Goal: Check status: Check status

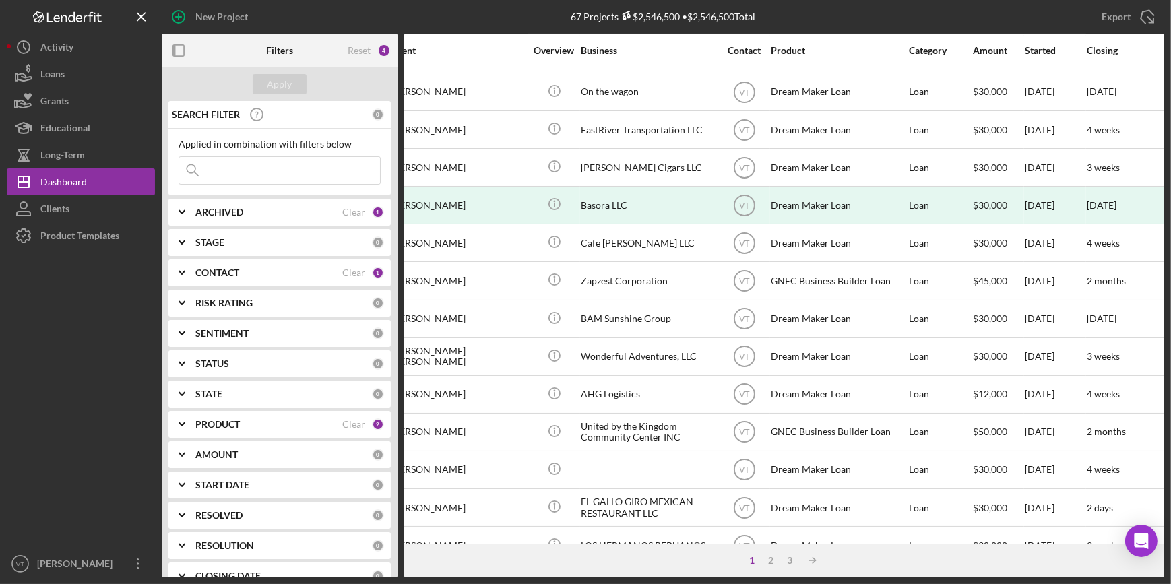
scroll to position [183, 0]
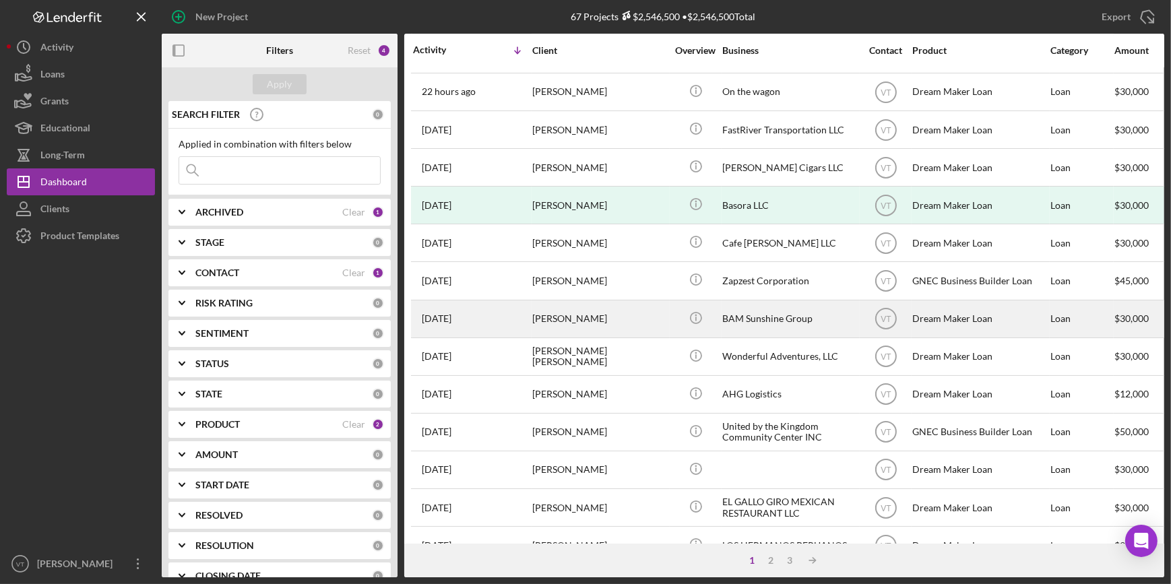
click at [486, 311] on div "[DATE] [PERSON_NAME]" at bounding box center [472, 319] width 118 height 36
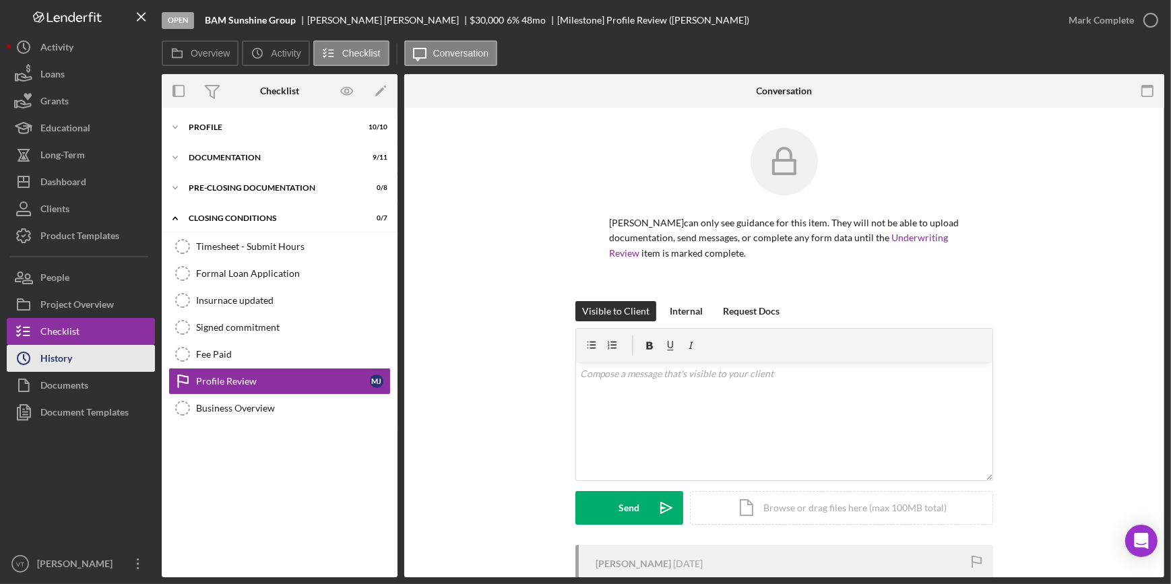
click at [85, 356] on button "Icon/History History" at bounding box center [81, 358] width 148 height 27
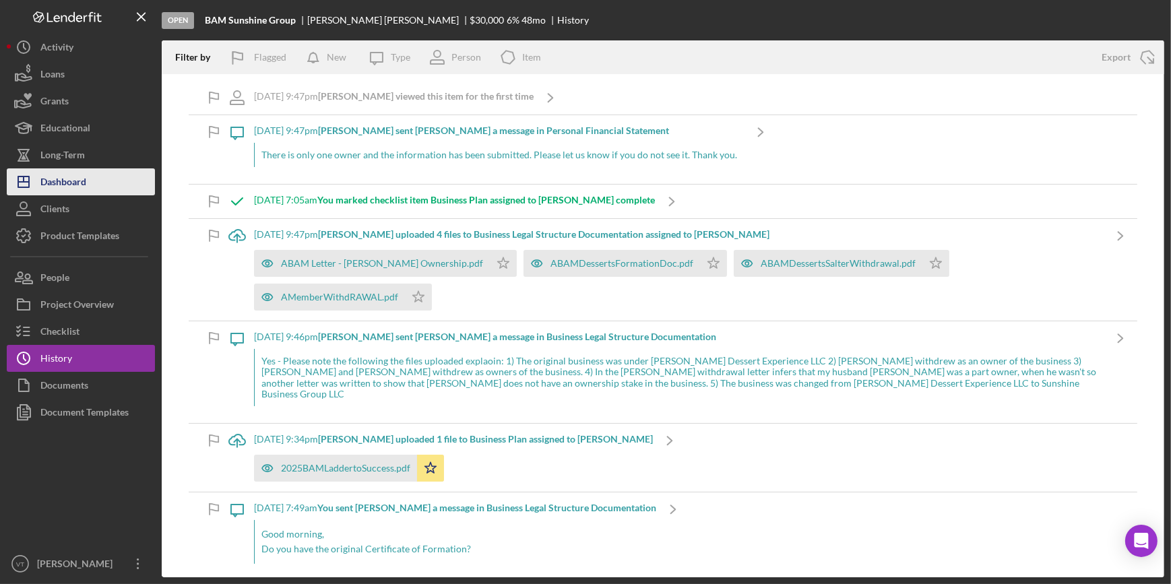
click at [96, 183] on button "Icon/Dashboard Dashboard" at bounding box center [81, 181] width 148 height 27
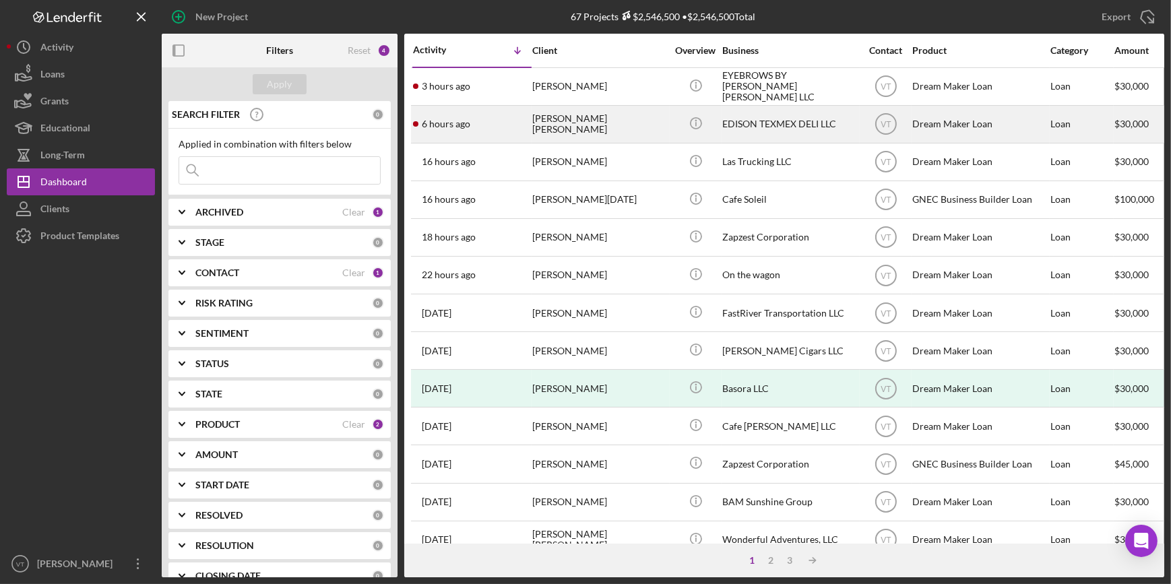
click at [514, 122] on div "6 hours ago [PERSON_NAME] [PERSON_NAME]" at bounding box center [472, 124] width 118 height 36
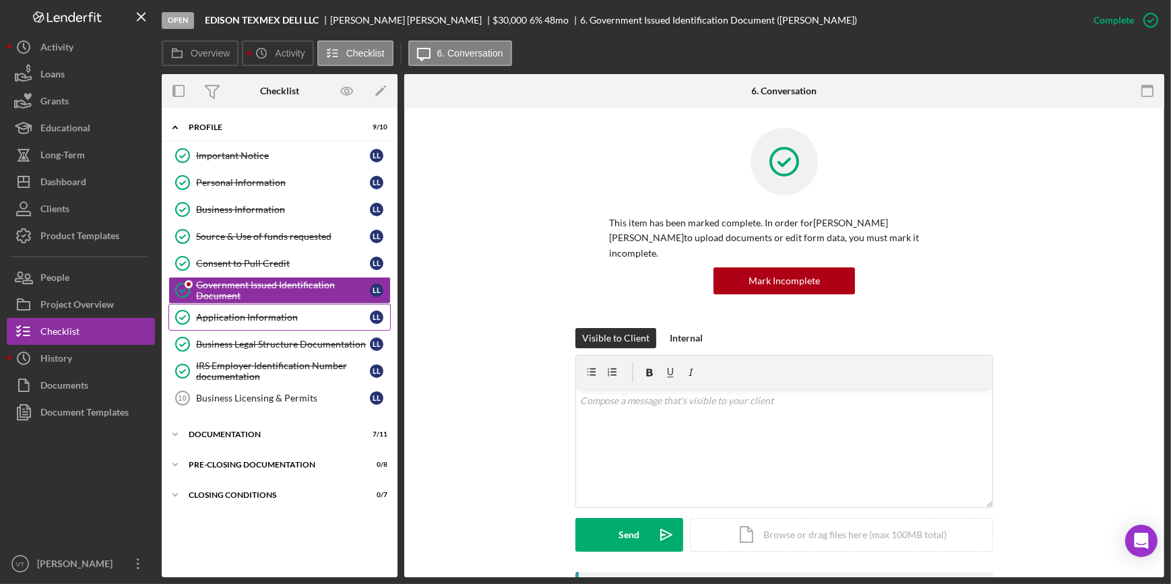
click at [232, 308] on link "Application Information Application Information L L" at bounding box center [279, 317] width 222 height 27
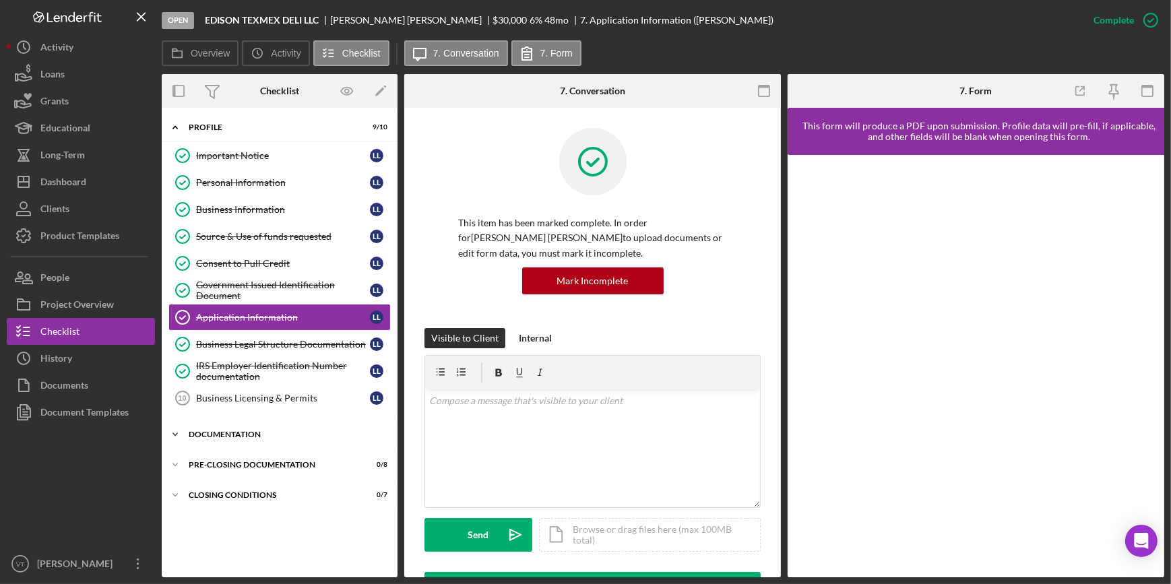
click at [175, 433] on polyline at bounding box center [175, 434] width 4 height 3
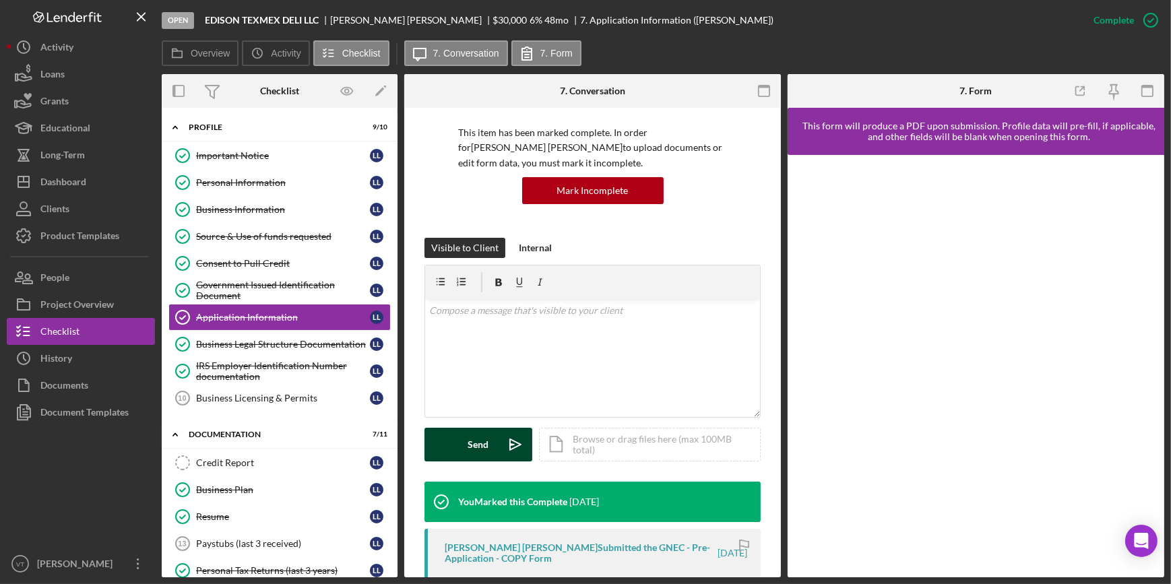
scroll to position [306, 0]
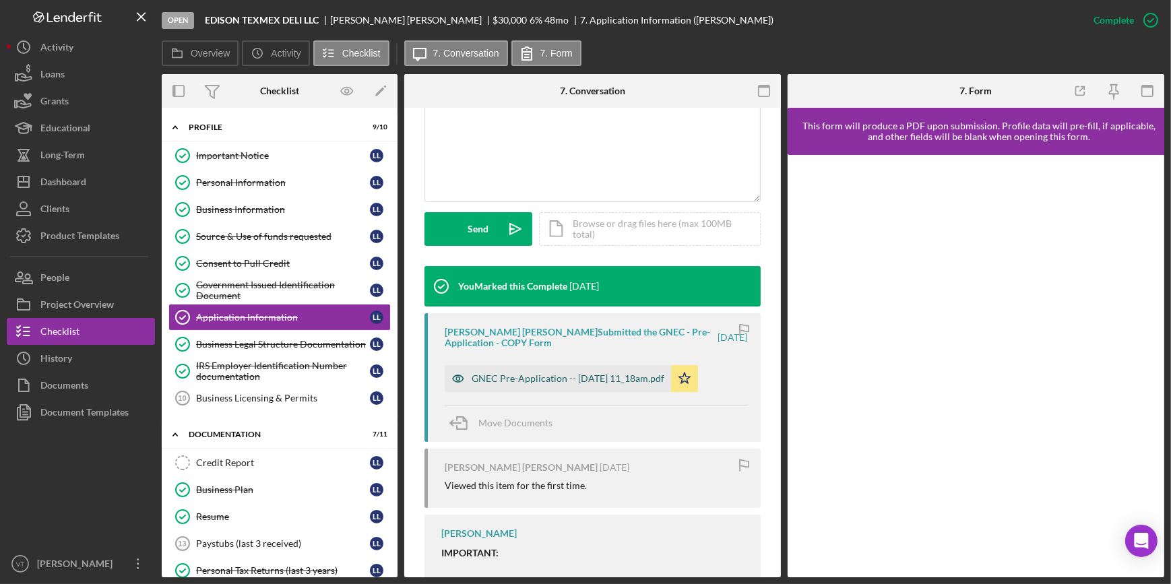
click at [511, 389] on div "GNEC Pre-Application -- [DATE] 11_18am.pdf" at bounding box center [558, 378] width 226 height 27
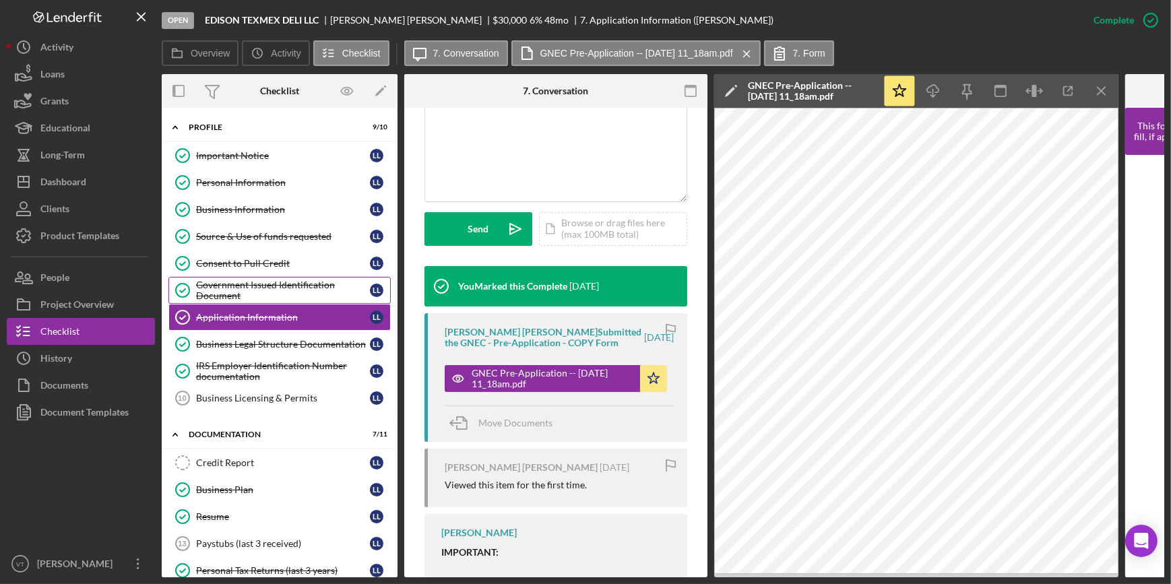
click at [262, 291] on div "Government Issued Identification Document" at bounding box center [283, 291] width 174 height 22
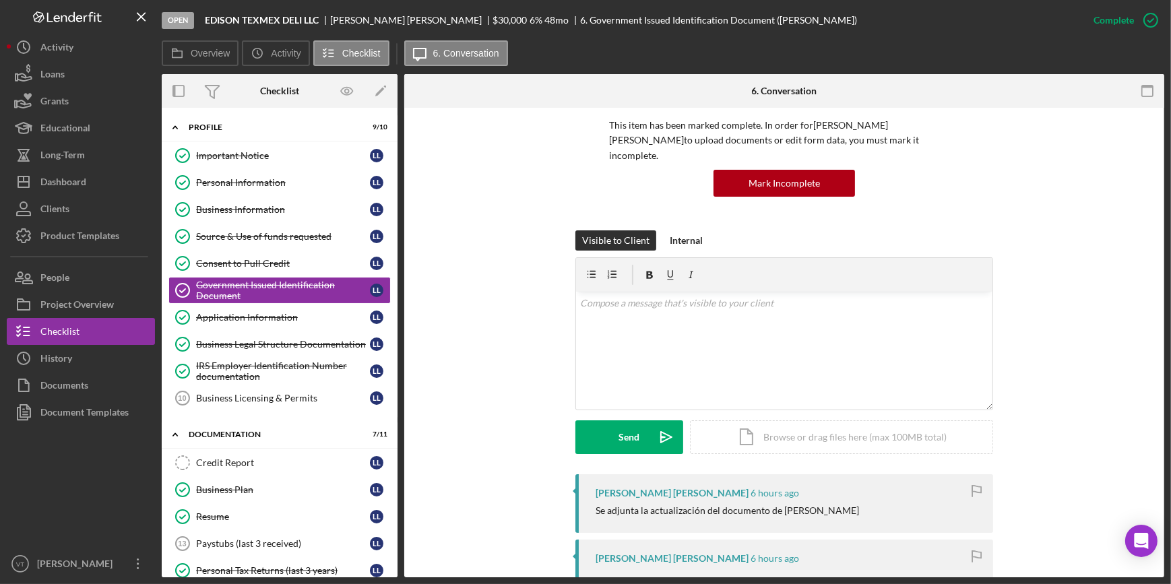
scroll to position [306, 0]
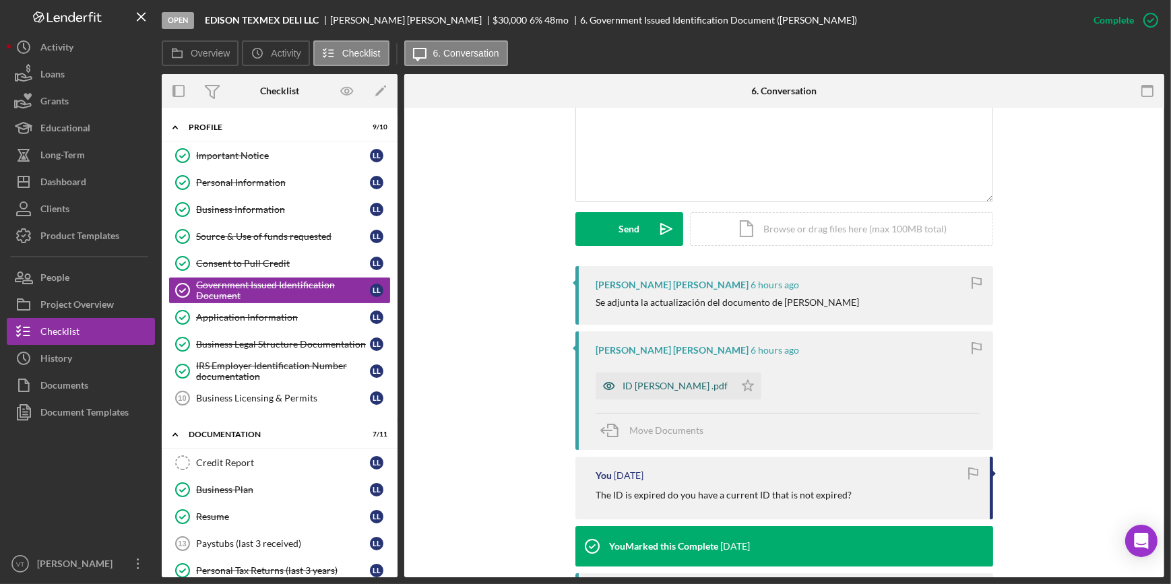
click at [646, 381] on div "ID [PERSON_NAME] .pdf" at bounding box center [674, 386] width 105 height 11
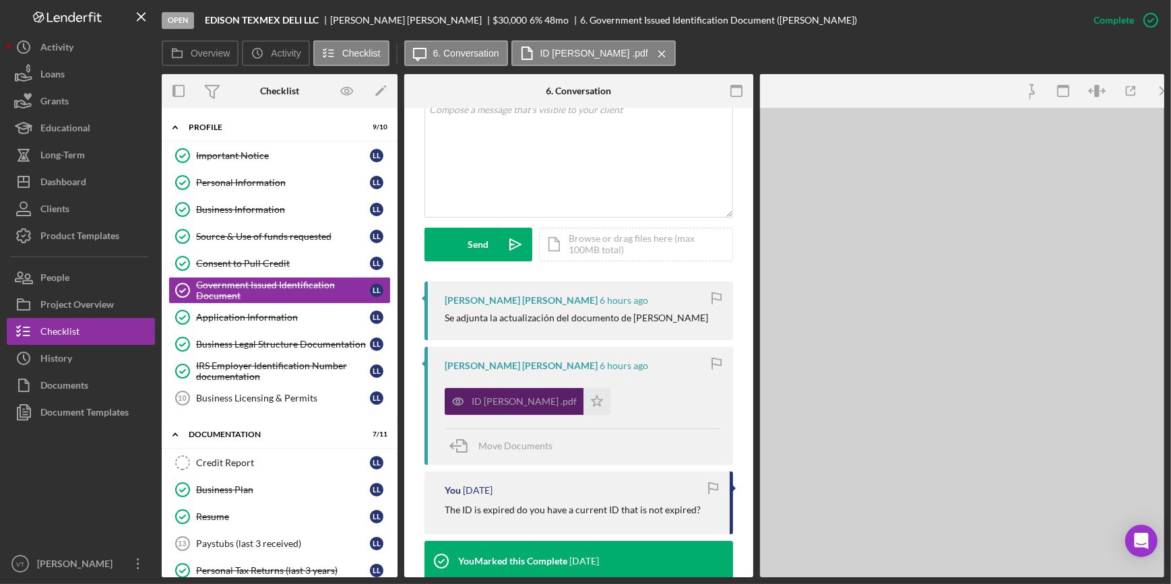
scroll to position [321, 0]
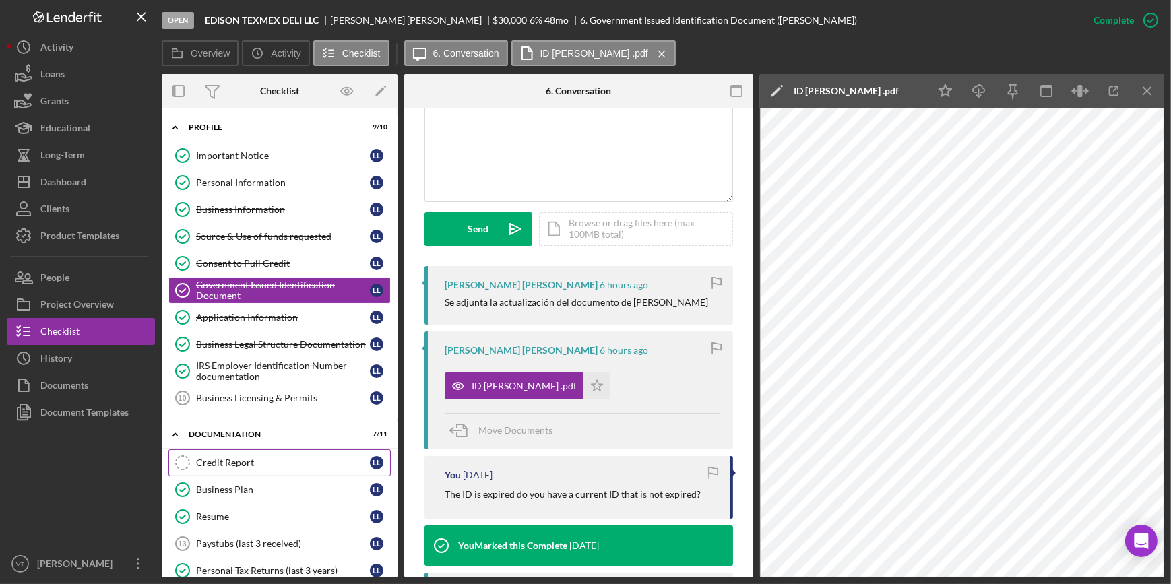
click at [242, 457] on div "Credit Report" at bounding box center [283, 462] width 174 height 11
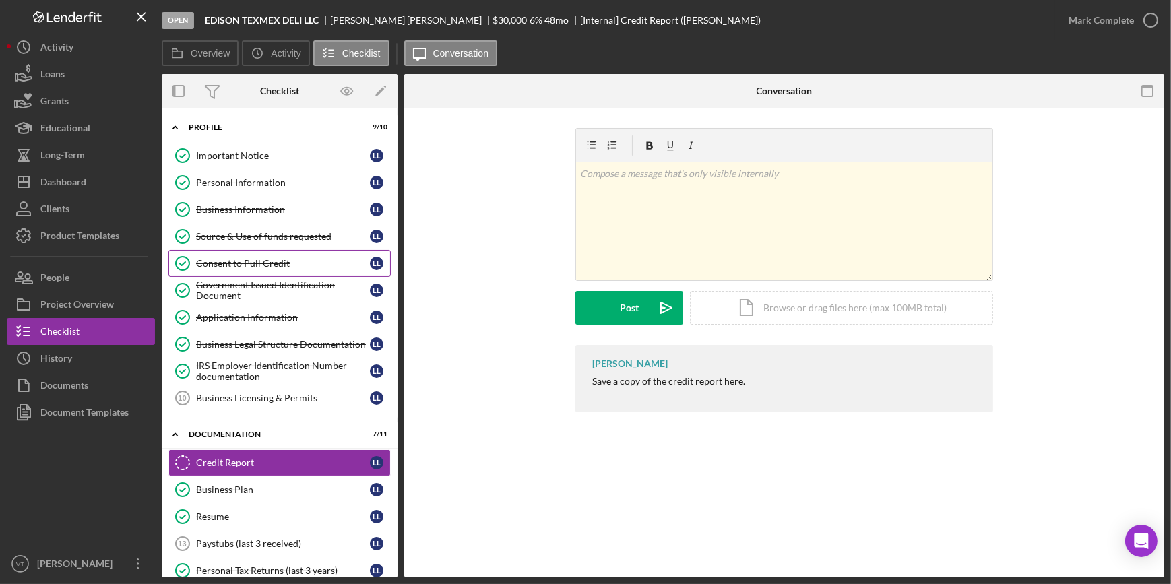
click at [237, 259] on div "Consent to Pull Credit" at bounding box center [283, 263] width 174 height 11
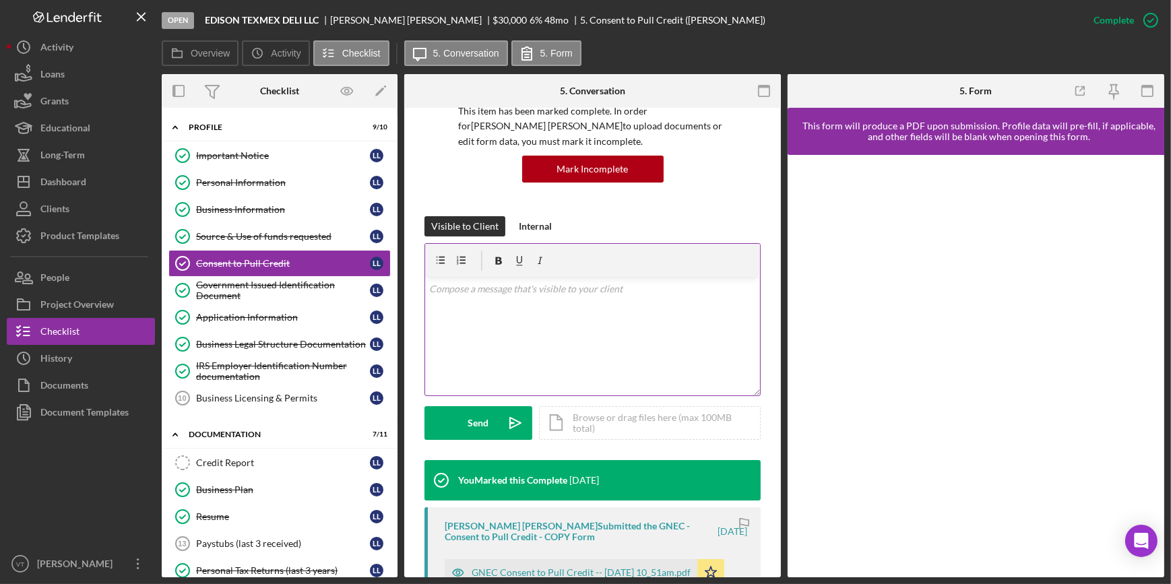
scroll to position [367, 0]
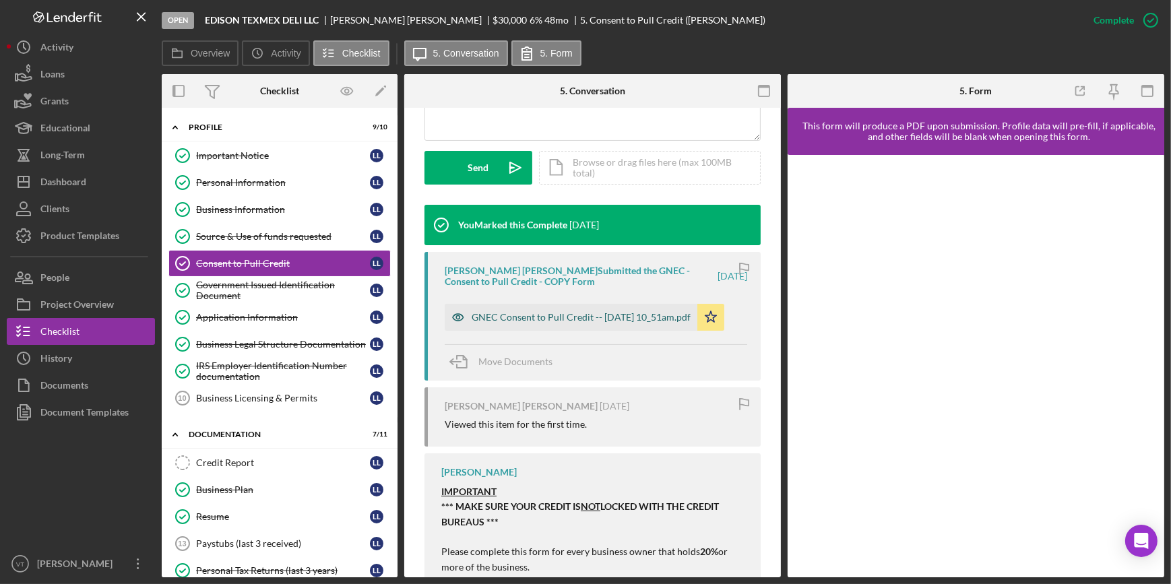
click at [496, 322] on div "GNEC Consent to Pull Credit -- [DATE] 10_51am.pdf" at bounding box center [580, 317] width 219 height 11
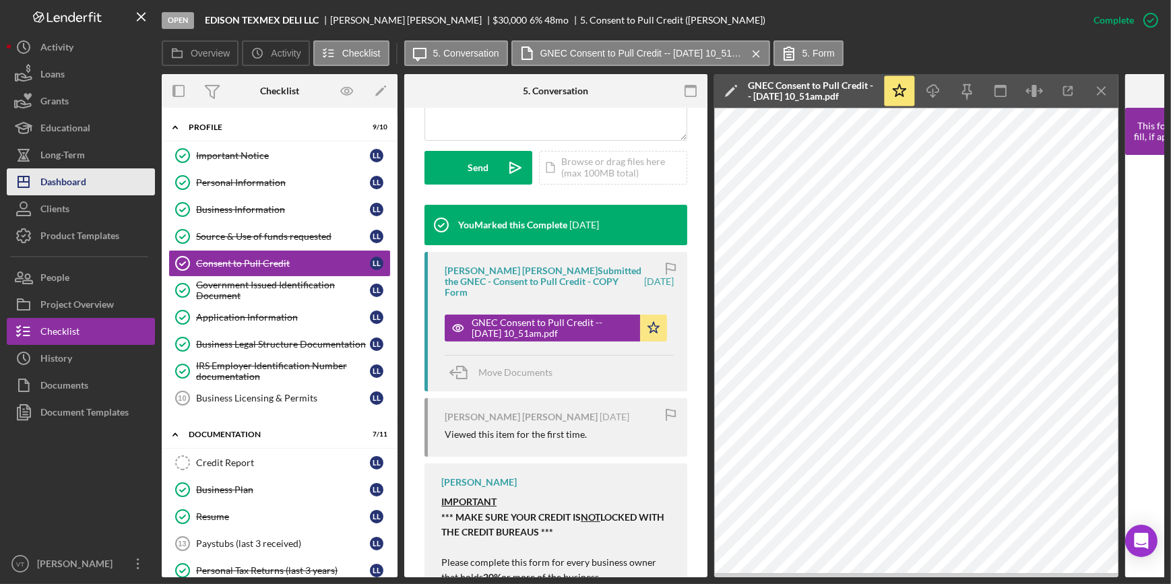
click at [102, 179] on button "Icon/Dashboard Dashboard" at bounding box center [81, 181] width 148 height 27
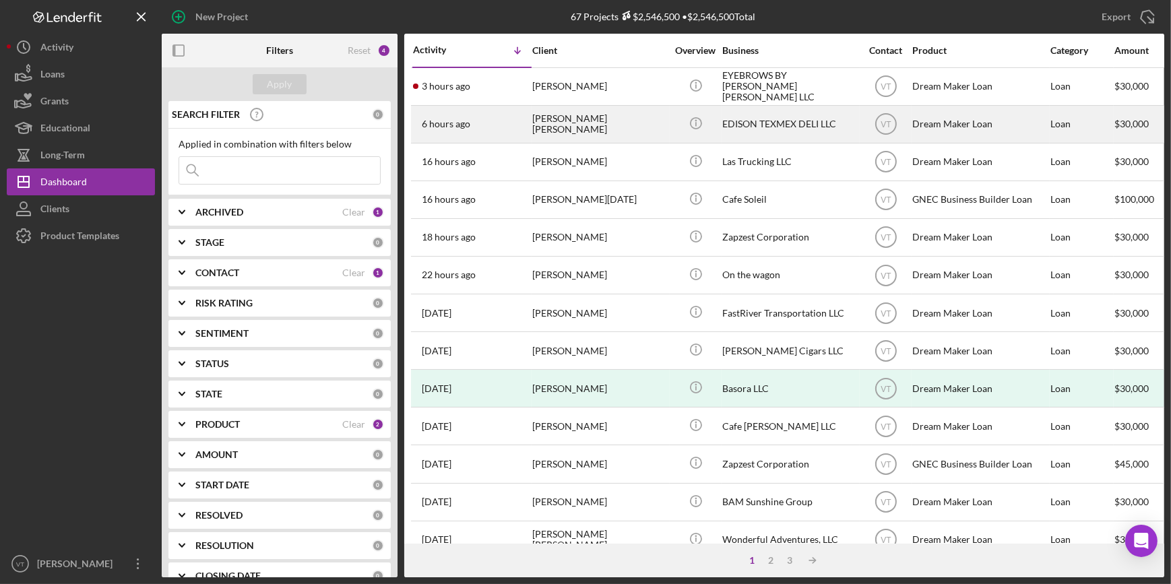
click at [591, 131] on div "[PERSON_NAME] [PERSON_NAME]" at bounding box center [599, 124] width 135 height 36
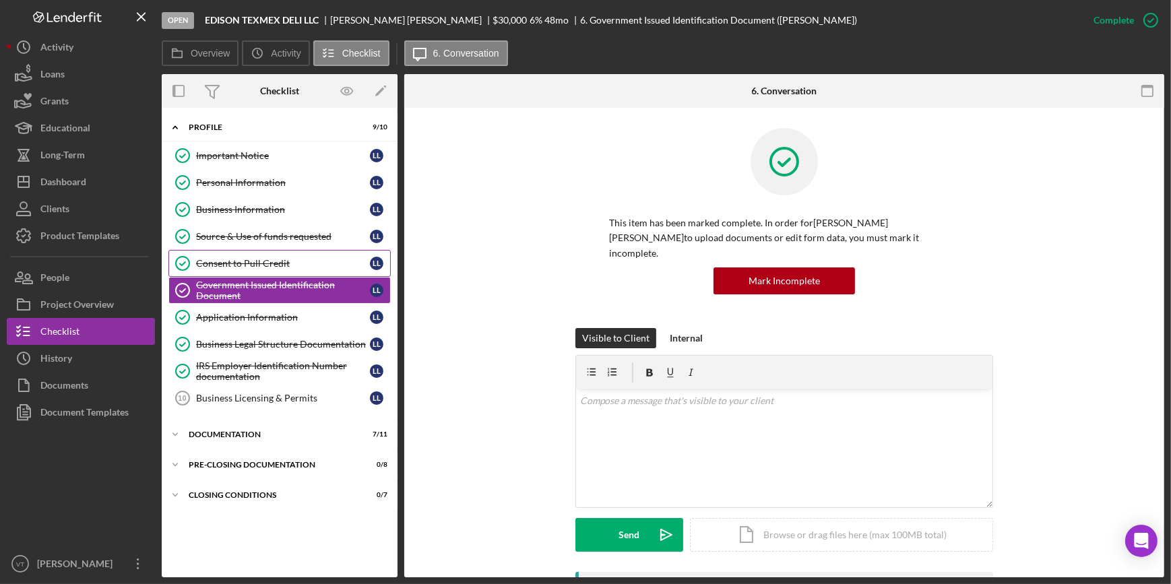
click at [296, 271] on link "Consent to Pull Credit Consent to Pull Credit L L" at bounding box center [279, 263] width 222 height 27
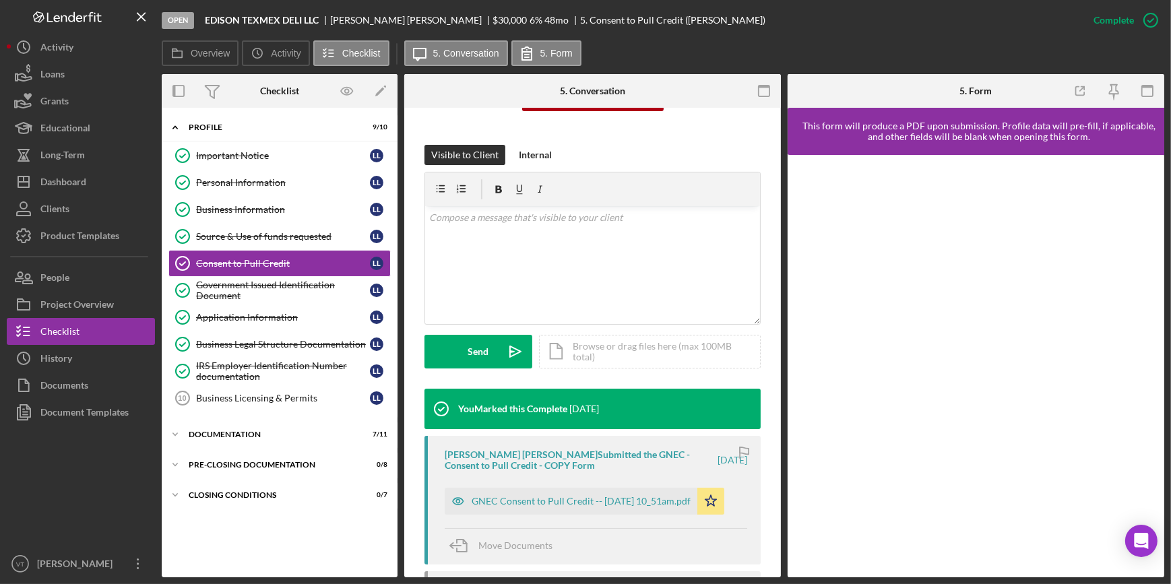
scroll to position [306, 0]
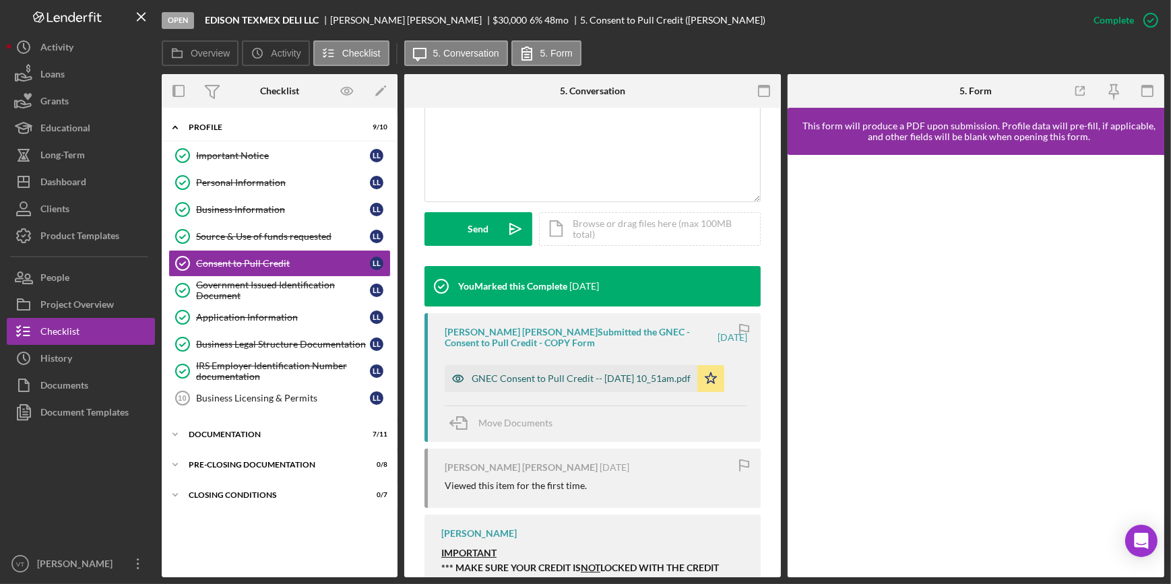
click at [535, 384] on div "GNEC Consent to Pull Credit -- [DATE] 10_51am.pdf" at bounding box center [580, 378] width 219 height 11
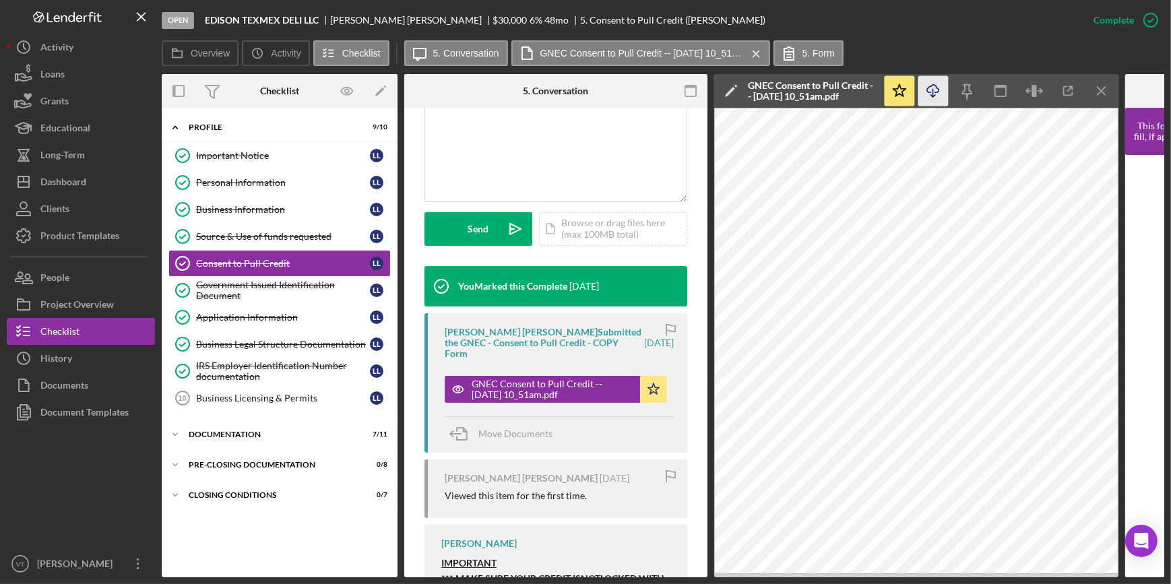
click at [921, 91] on icon "Icon/Download" at bounding box center [933, 91] width 30 height 30
click at [284, 299] on div "Government Issued Identification Document" at bounding box center [283, 291] width 174 height 22
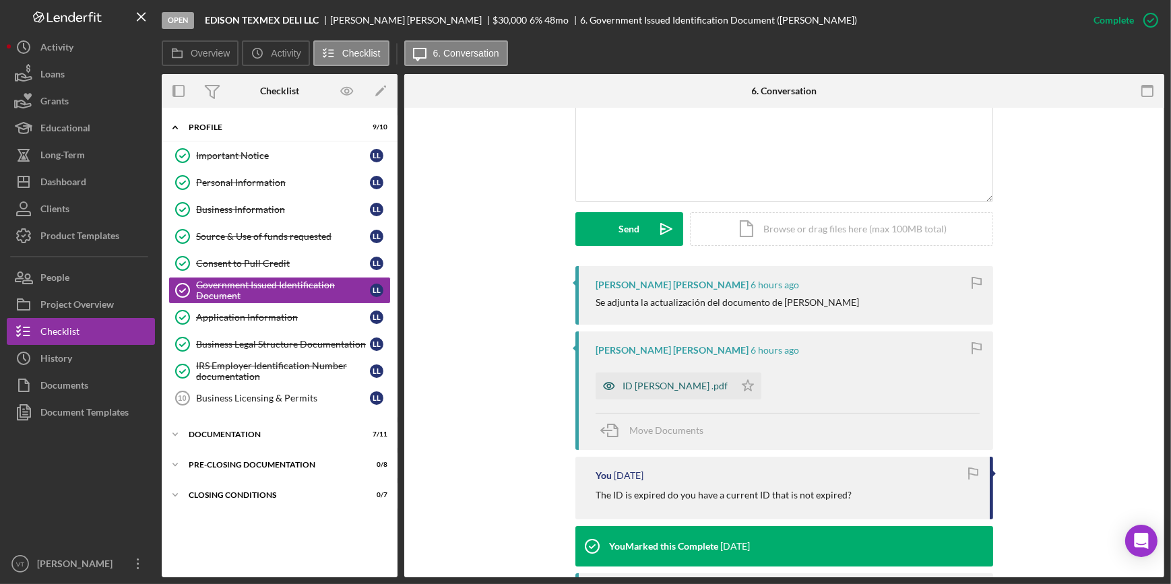
click at [668, 381] on div "ID [PERSON_NAME] .pdf" at bounding box center [674, 386] width 105 height 11
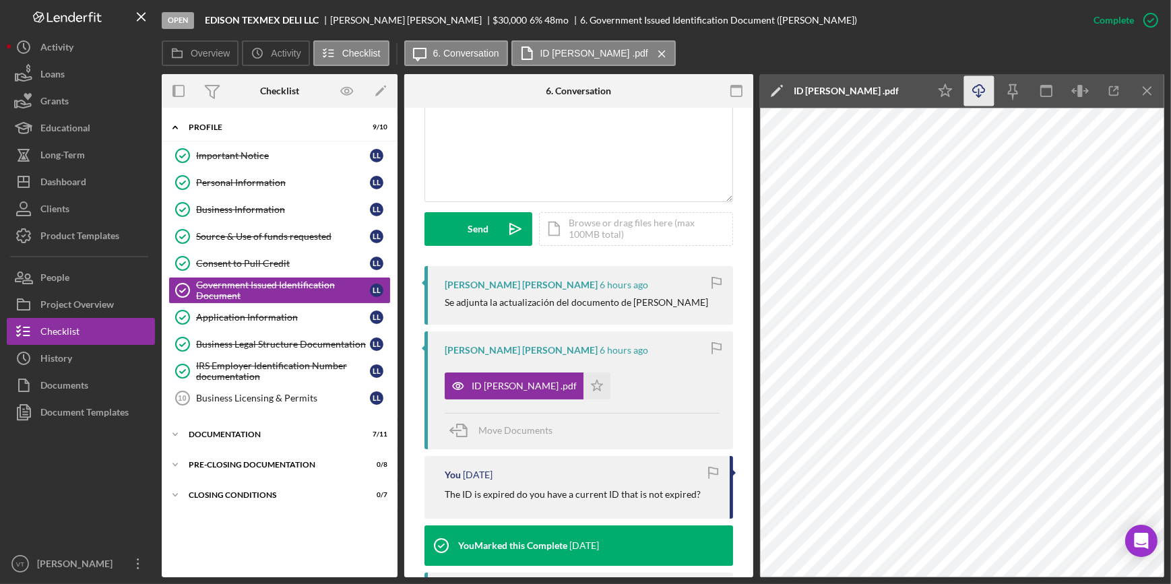
click at [972, 88] on icon "Icon/Download" at bounding box center [979, 91] width 30 height 30
click at [108, 176] on button "Icon/Dashboard Dashboard" at bounding box center [81, 181] width 148 height 27
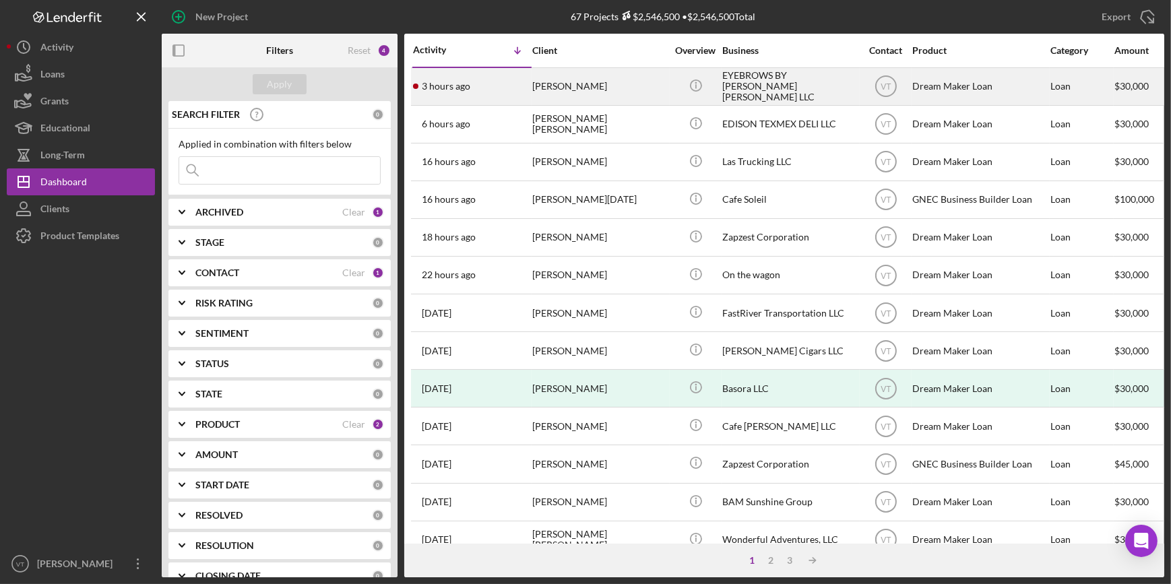
click at [511, 79] on div "3 hours ago [PERSON_NAME]" at bounding box center [472, 87] width 118 height 36
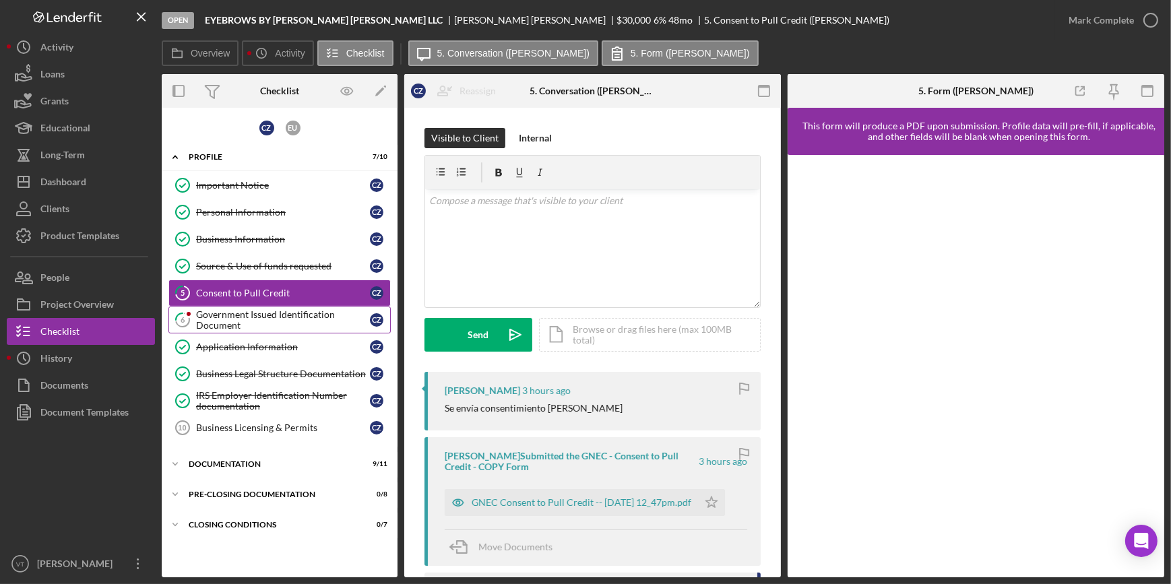
click at [253, 319] on div "Government Issued Identification Document" at bounding box center [283, 320] width 174 height 22
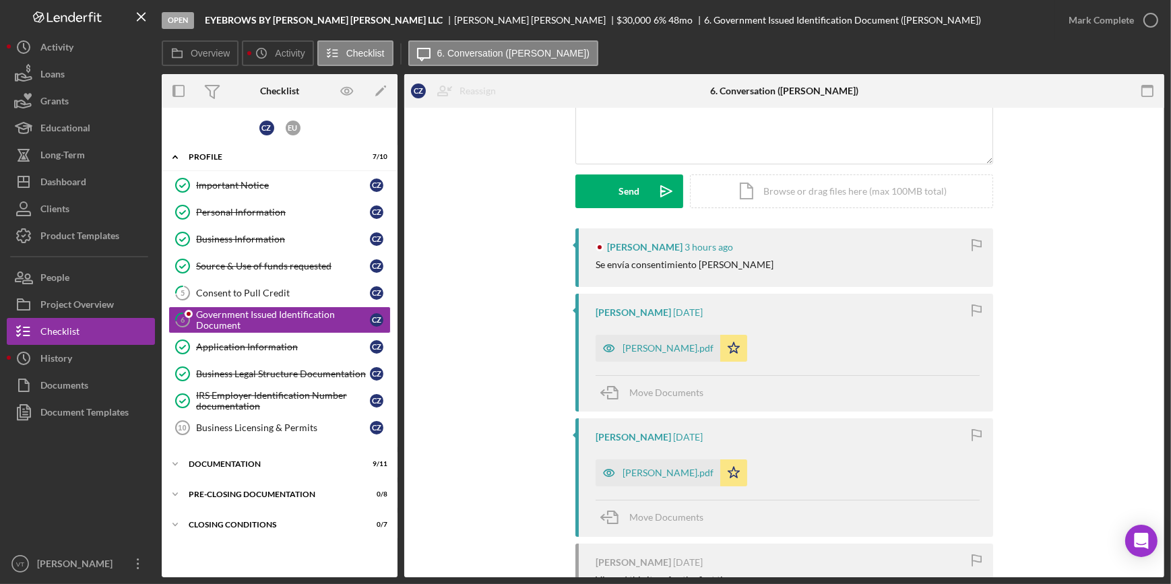
scroll to position [183, 0]
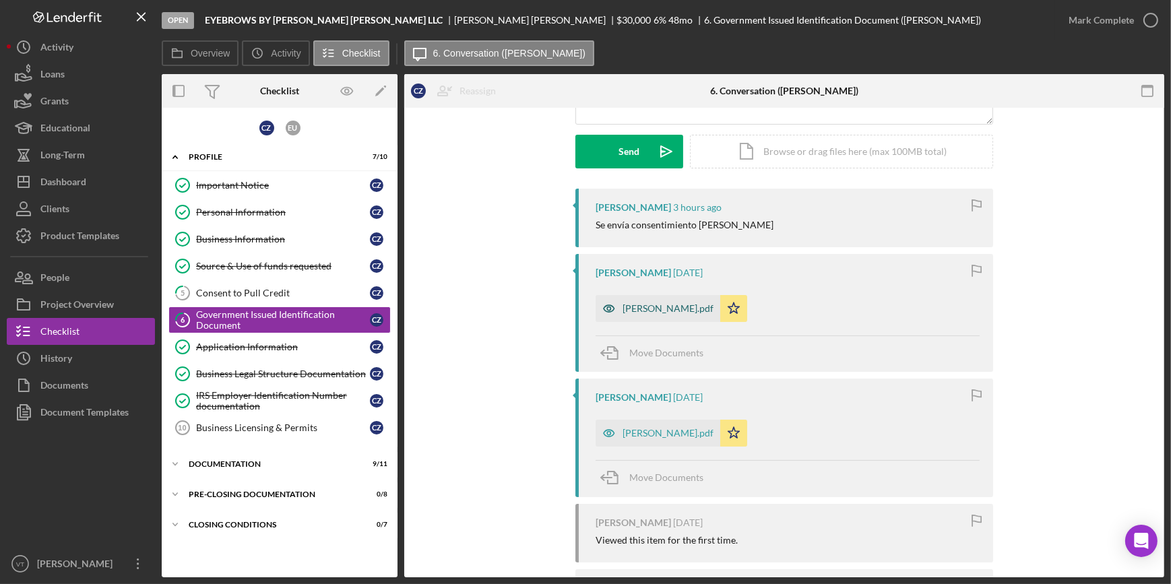
click at [669, 308] on div "[PERSON_NAME].pdf" at bounding box center [667, 308] width 91 height 11
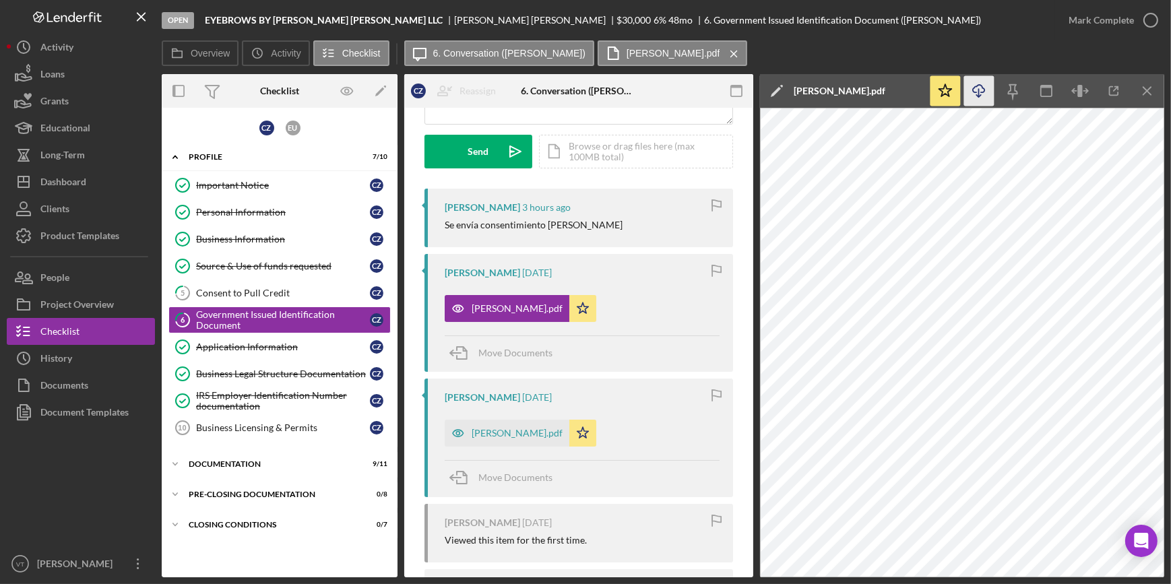
click at [973, 92] on icon "button" at bounding box center [978, 88] width 11 height 7
click at [235, 280] on link "5 Consent to Pull Credit C Z" at bounding box center [279, 293] width 222 height 27
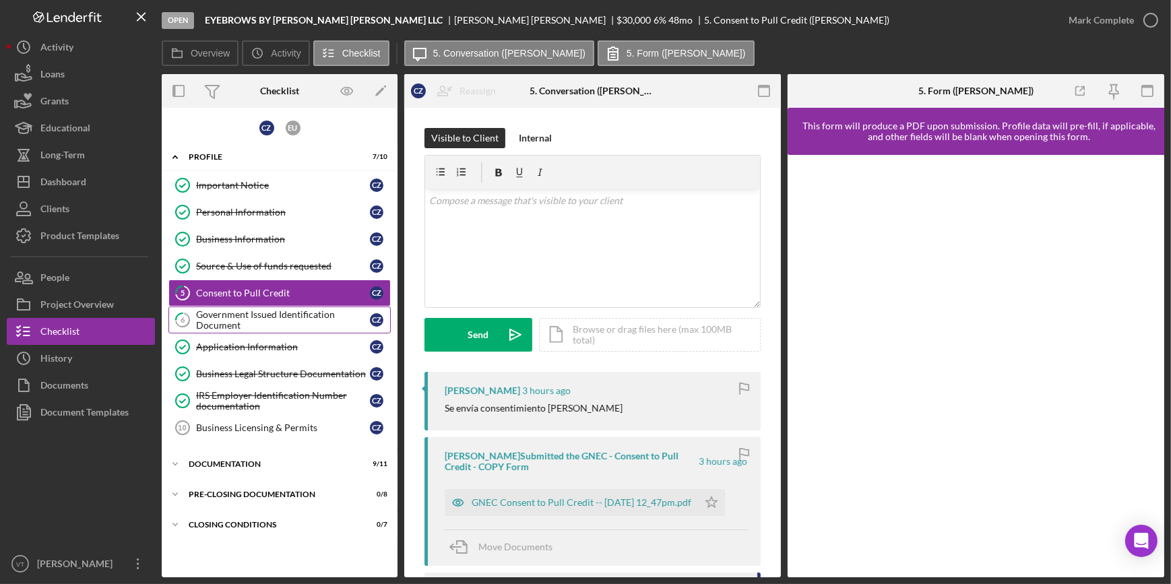
click at [246, 320] on div "Government Issued Identification Document" at bounding box center [283, 320] width 174 height 22
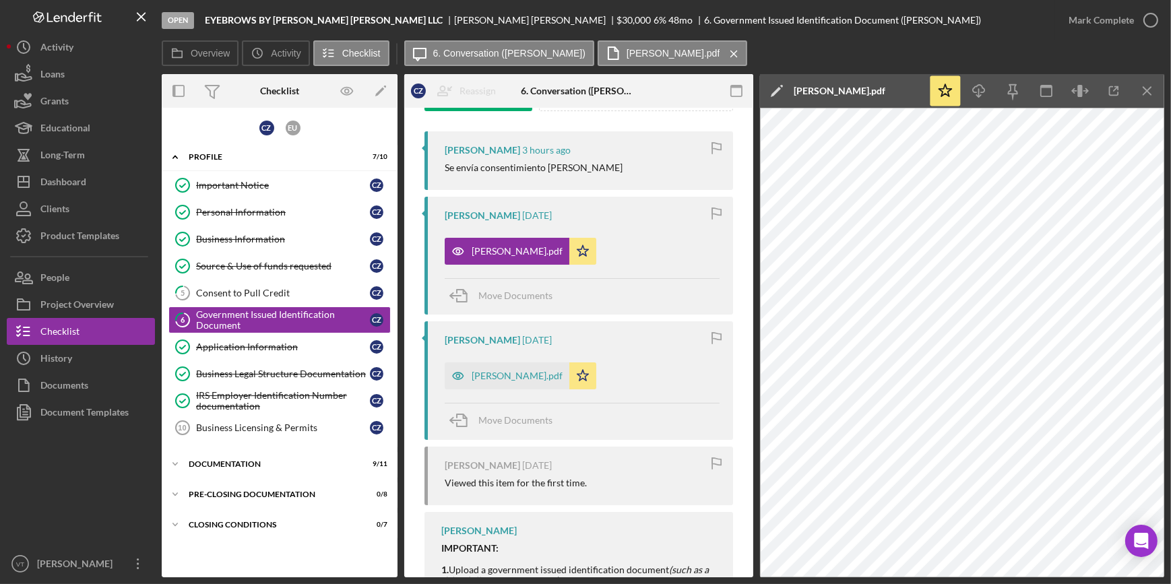
scroll to position [244, 0]
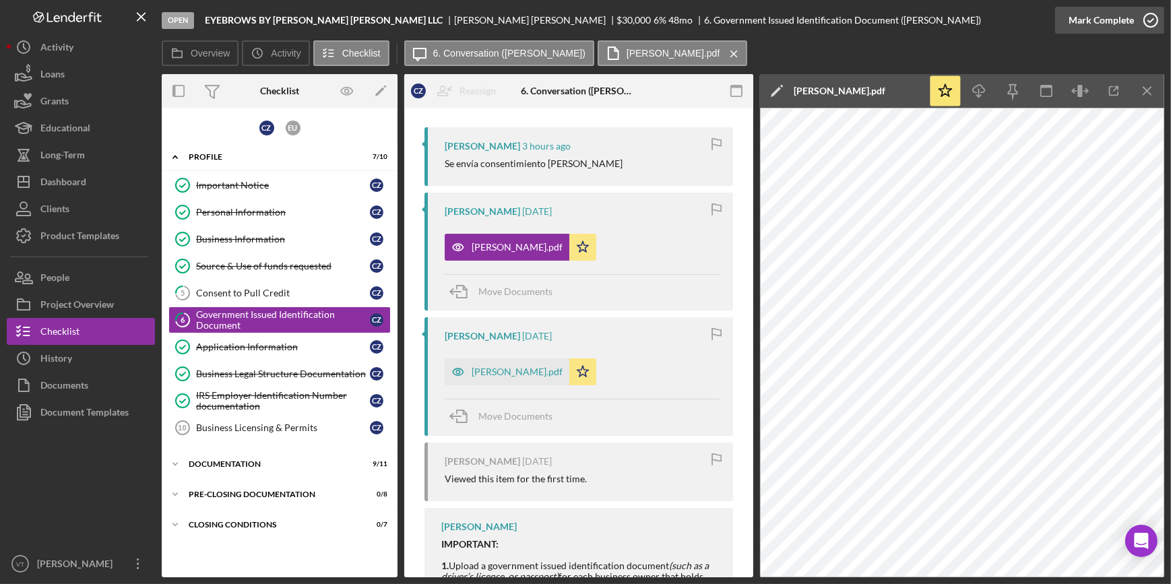
click at [1078, 24] on div "Mark Complete" at bounding box center [1100, 20] width 65 height 27
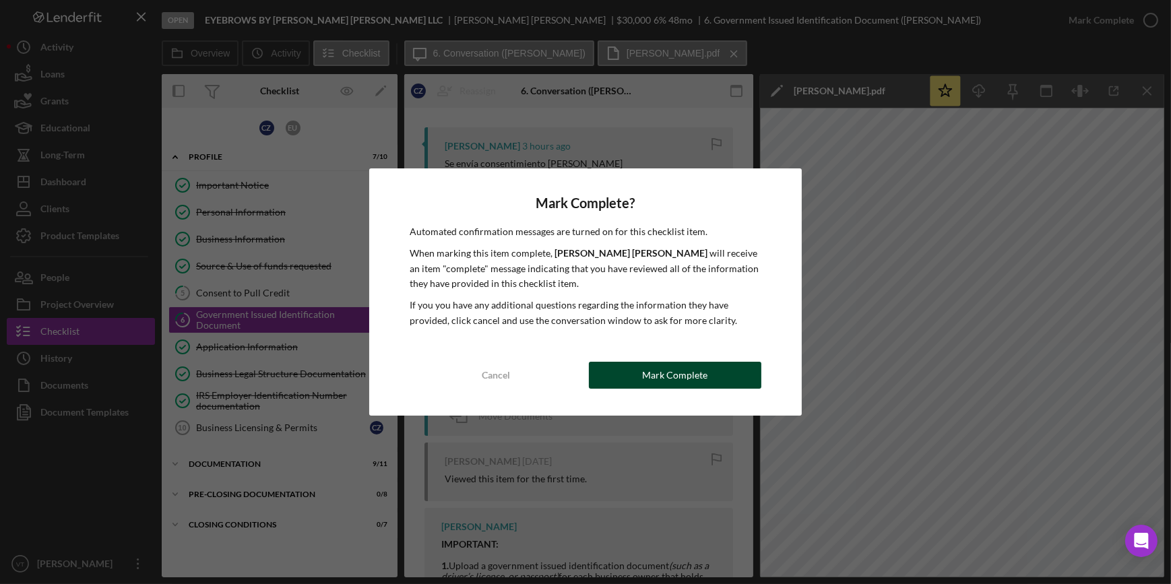
click at [636, 383] on button "Mark Complete" at bounding box center [675, 375] width 172 height 27
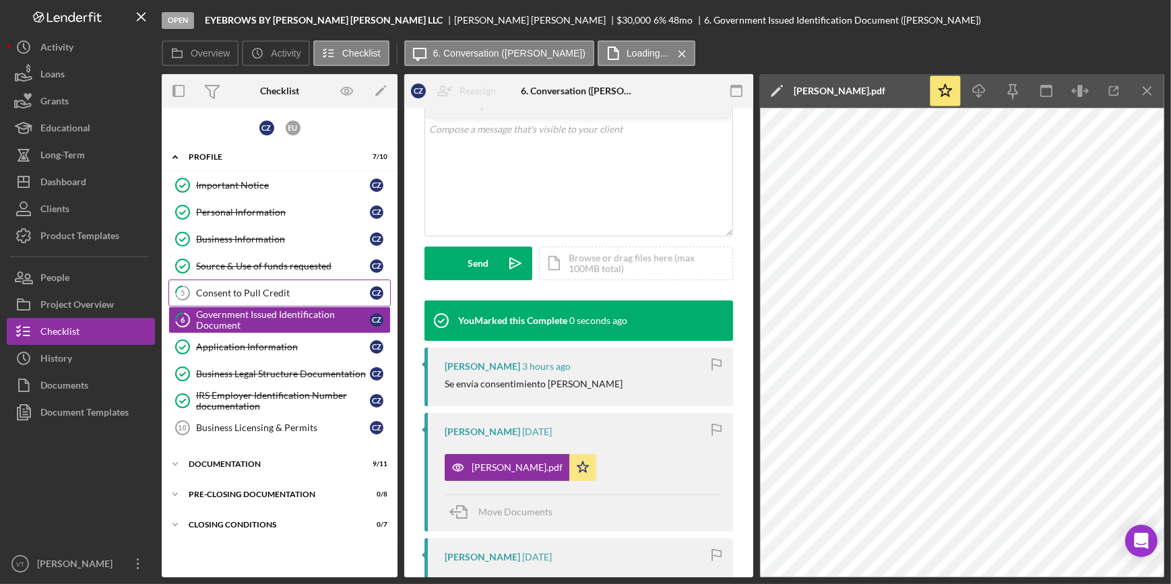
scroll to position [445, 0]
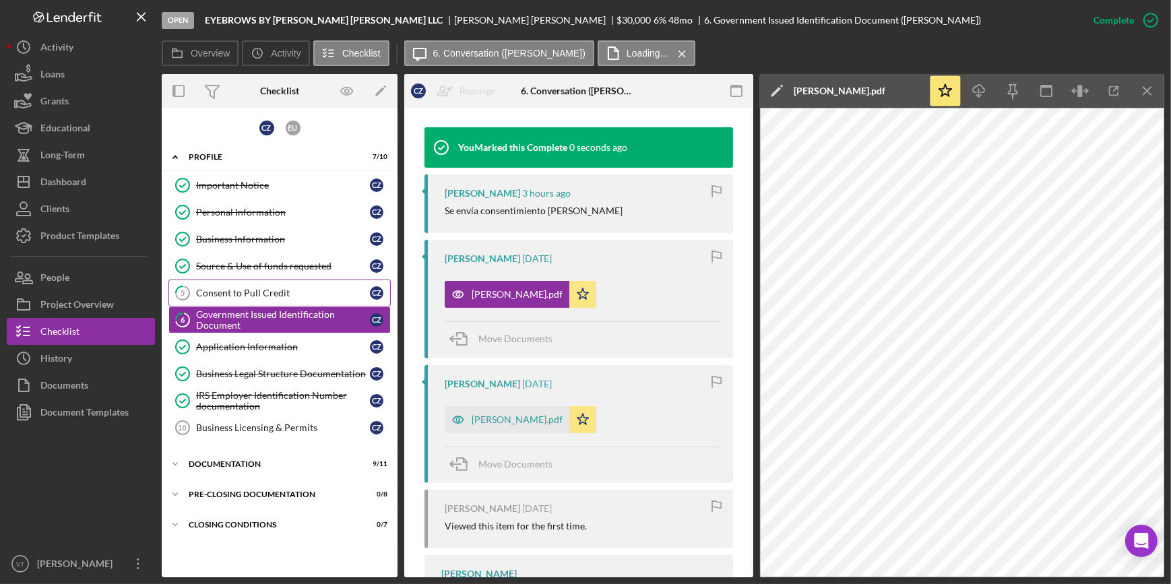
click at [243, 284] on link "5 Consent to Pull Credit C Z" at bounding box center [279, 293] width 222 height 27
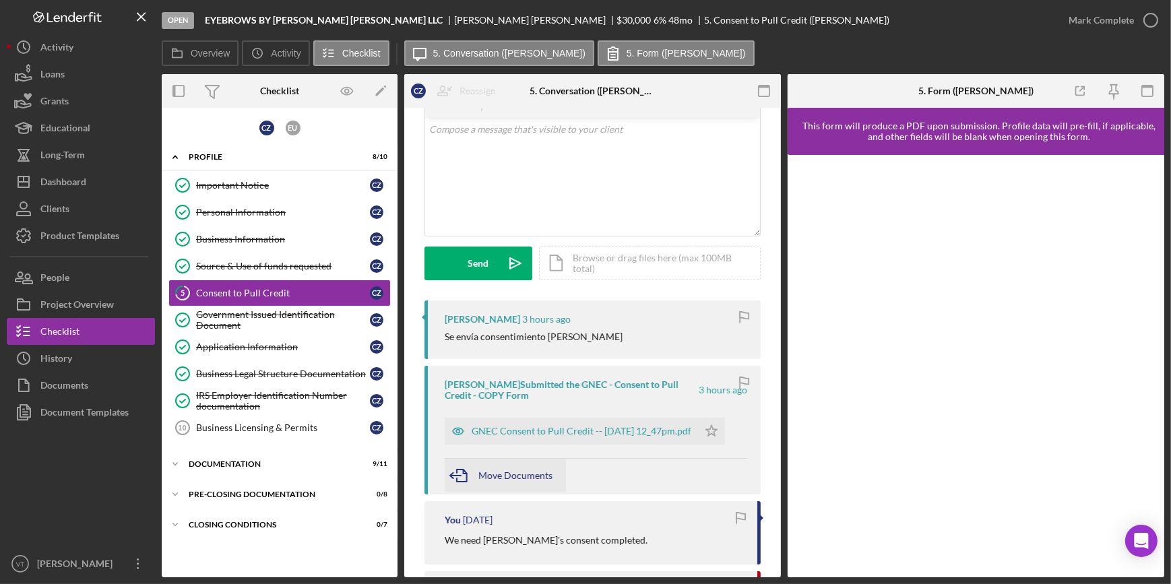
scroll to position [244, 0]
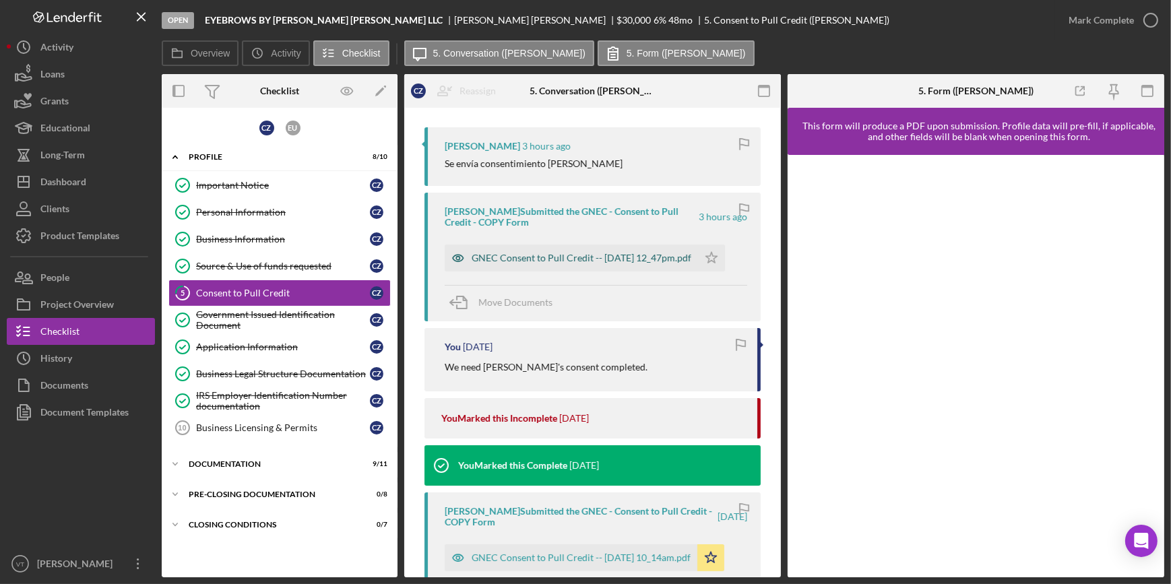
click at [546, 257] on div "GNEC Consent to Pull Credit -- [DATE] 12_47pm.pdf" at bounding box center [581, 258] width 220 height 11
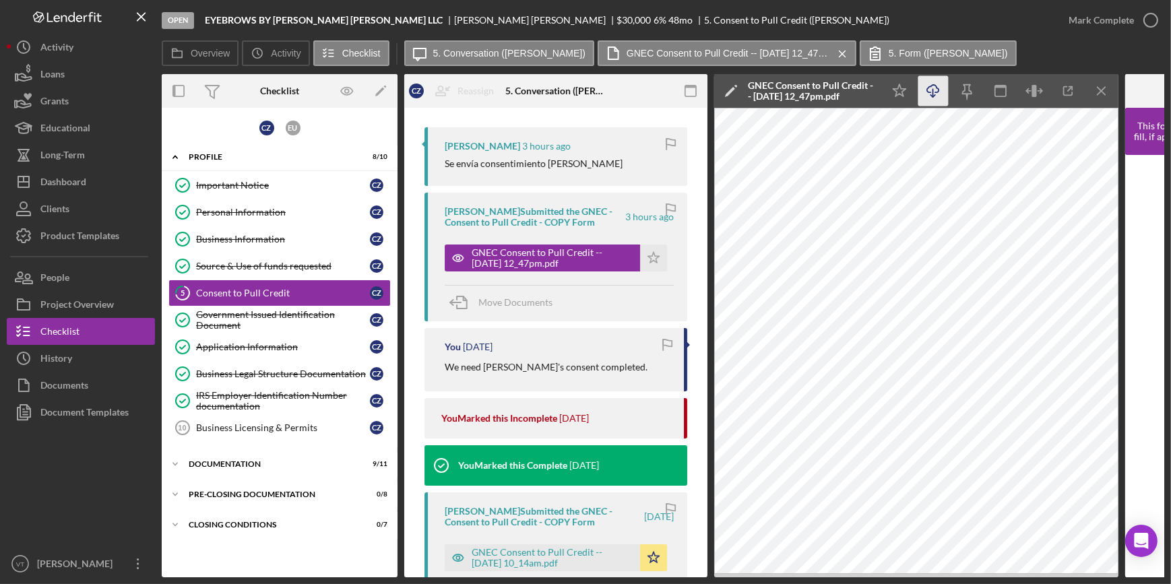
click at [928, 87] on icon "button" at bounding box center [932, 88] width 11 height 7
click at [1086, 15] on div "Mark Complete" at bounding box center [1100, 20] width 65 height 27
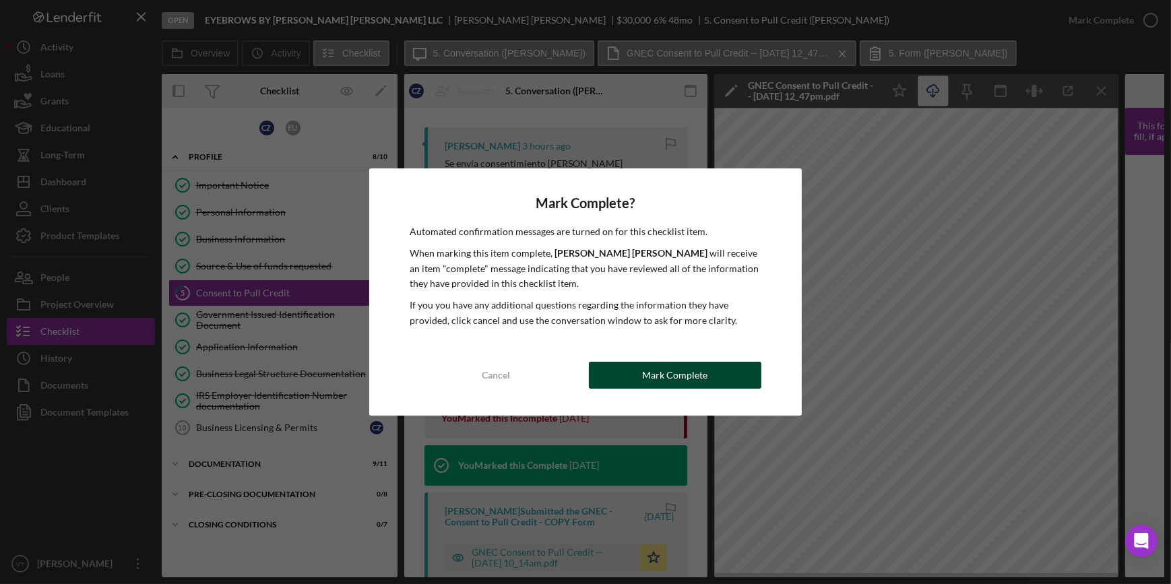
click at [626, 379] on button "Mark Complete" at bounding box center [675, 375] width 172 height 27
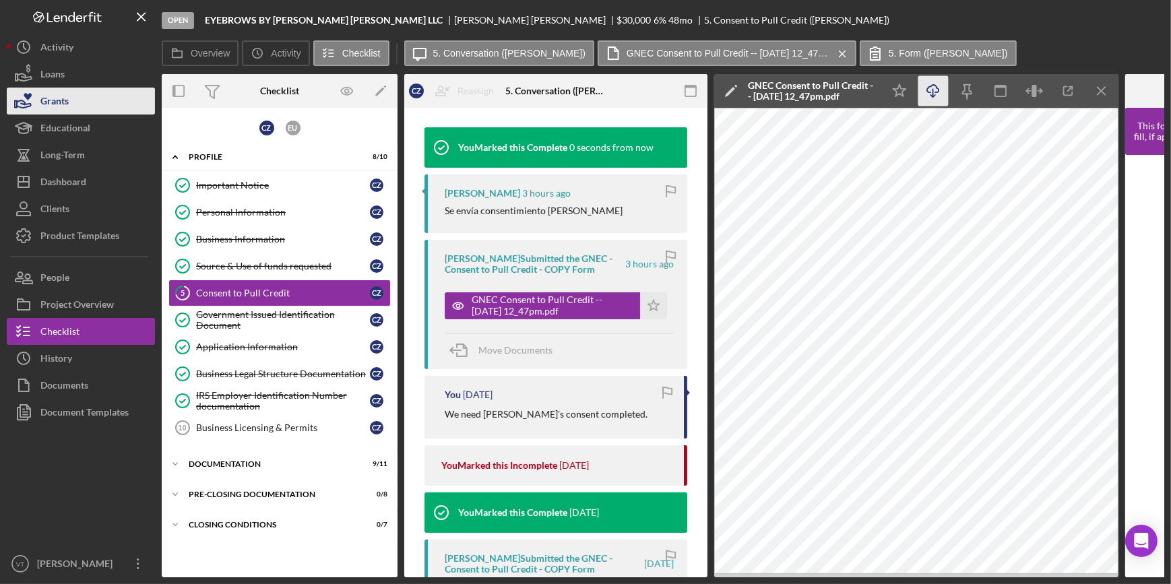
scroll to position [445, 0]
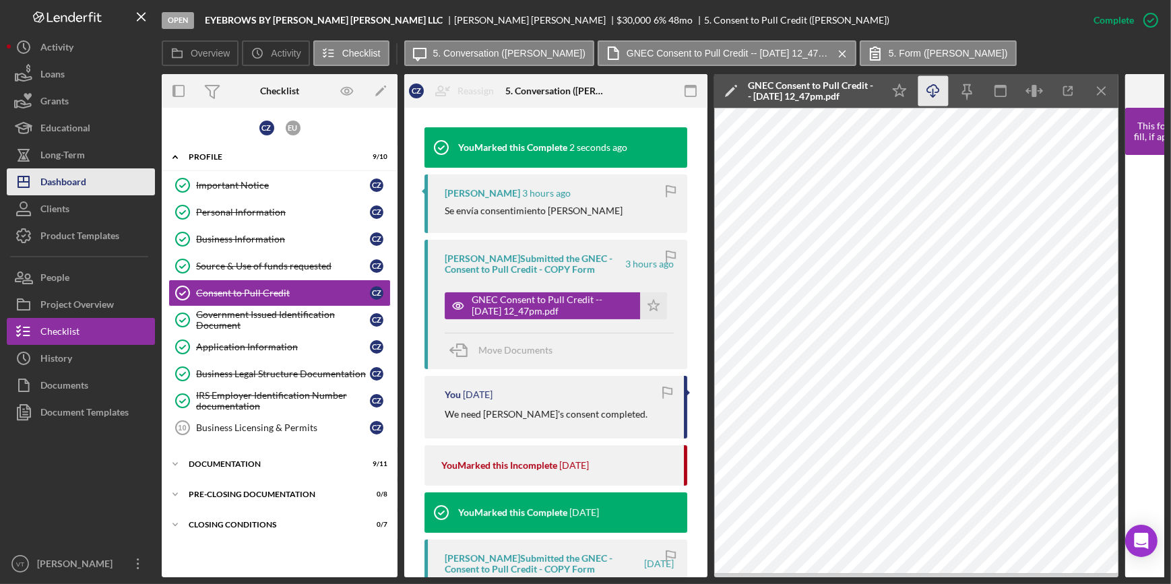
click at [100, 181] on button "Icon/Dashboard Dashboard" at bounding box center [81, 181] width 148 height 27
